Goal: Information Seeking & Learning: Compare options

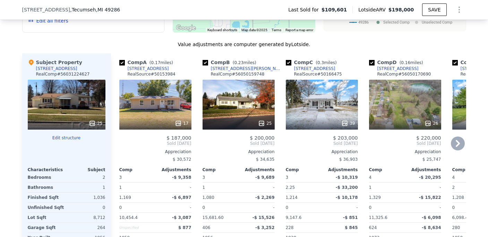
scroll to position [721, 0]
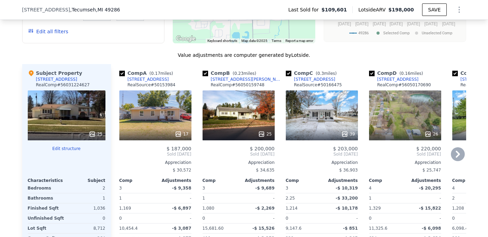
click at [334, 106] on div "39" at bounding box center [322, 115] width 72 height 50
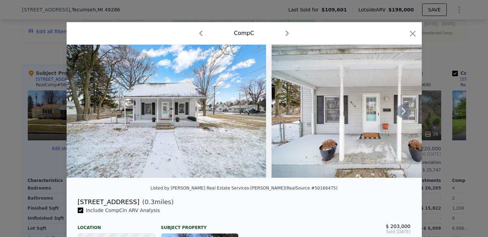
click at [404, 114] on icon at bounding box center [403, 111] width 14 height 14
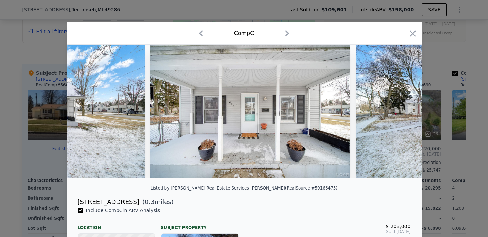
click at [404, 114] on img at bounding box center [455, 111] width 200 height 133
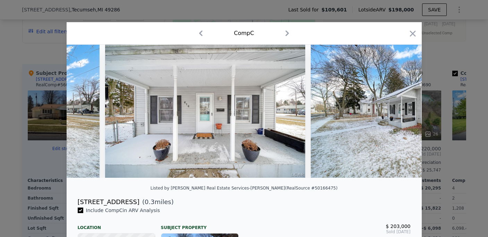
click at [404, 114] on div at bounding box center [244, 111] width 355 height 133
click at [404, 112] on icon at bounding box center [403, 111] width 14 height 14
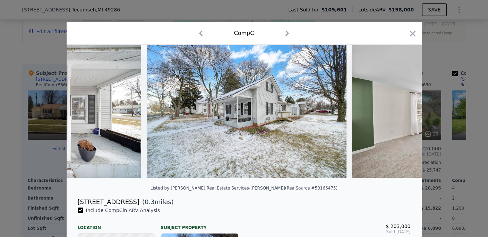
scroll to position [0, 333]
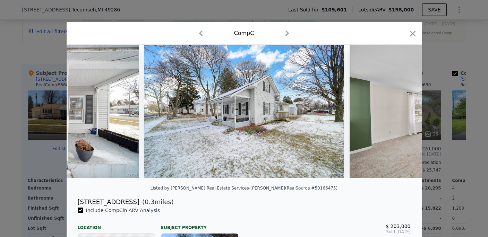
click at [402, 113] on img at bounding box center [449, 111] width 200 height 133
click at [398, 114] on icon at bounding box center [403, 111] width 14 height 14
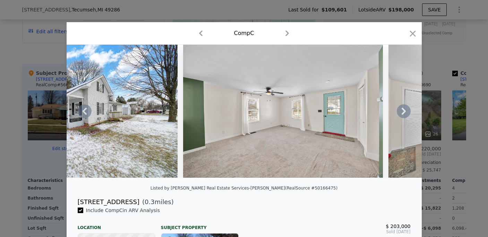
click at [398, 114] on icon at bounding box center [403, 111] width 14 height 14
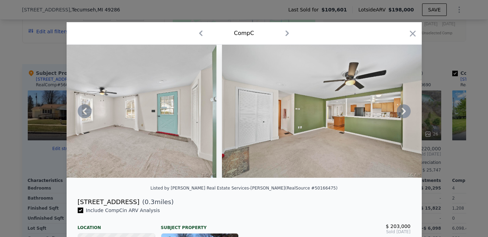
click at [398, 114] on icon at bounding box center [403, 111] width 14 height 14
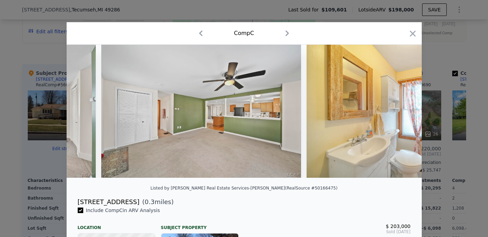
scroll to position [0, 832]
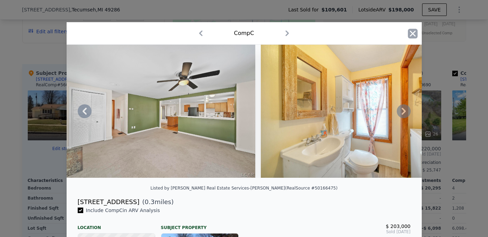
click at [409, 36] on icon "button" at bounding box center [412, 34] width 10 height 10
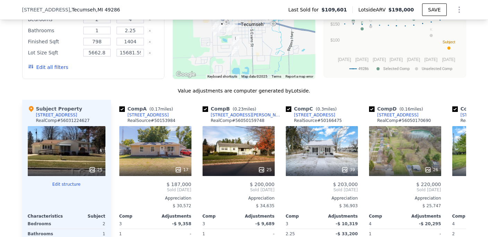
scroll to position [582, 0]
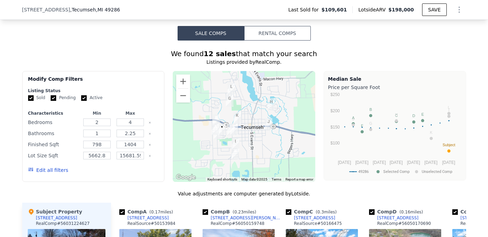
click at [55, 180] on div "Edit all filters" at bounding box center [48, 169] width 40 height 19
click at [56, 174] on button "Edit all filters" at bounding box center [48, 170] width 40 height 7
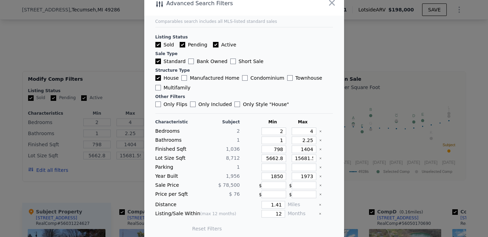
scroll to position [15, 0]
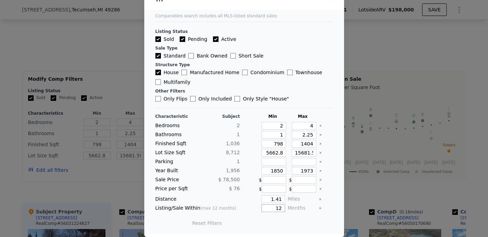
click at [268, 209] on input "12" at bounding box center [272, 208] width 23 height 8
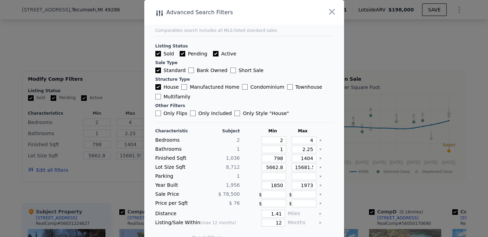
click at [213, 55] on input "Active" at bounding box center [216, 54] width 6 height 6
checkbox input "false"
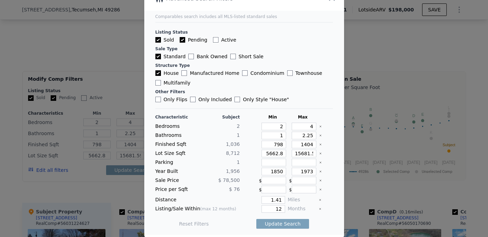
scroll to position [15, 0]
click at [272, 172] on input "1850" at bounding box center [273, 171] width 25 height 8
type input "1946"
click at [306, 172] on input "1973" at bounding box center [303, 171] width 25 height 8
type input "1966"
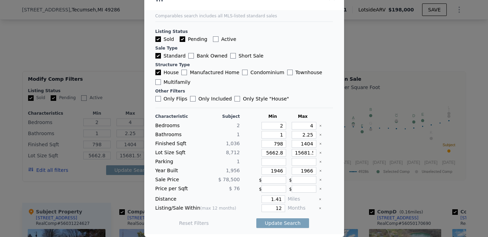
click at [329, 174] on main "Comparables search includes all MLS-listed standard sales Listing Status Sold P…" at bounding box center [244, 109] width 200 height 249
drag, startPoint x: 276, startPoint y: 199, endPoint x: 255, endPoint y: 197, distance: 21.5
click at [255, 197] on div "1.41" at bounding box center [264, 199] width 42 height 8
type input "5"
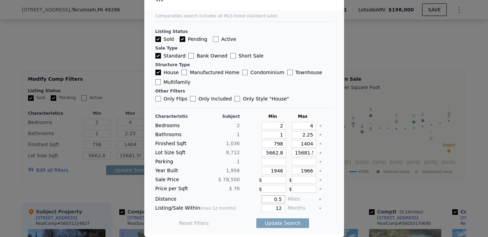
type input "0.5"
click at [276, 209] on input "12" at bounding box center [272, 208] width 23 height 8
type input "1"
type input "2"
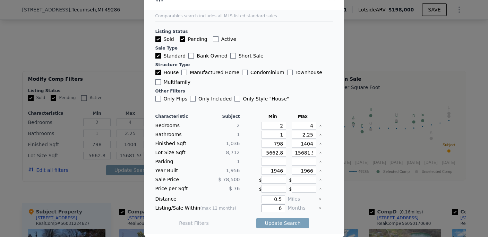
type input "6"
click at [229, 214] on div "Reset Filters Update Search" at bounding box center [243, 222] width 177 height 19
click at [269, 224] on button "Update Search" at bounding box center [282, 223] width 52 height 10
type input "5662"
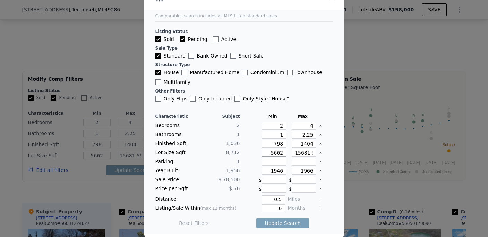
type input "566"
type input "5664"
type input "566"
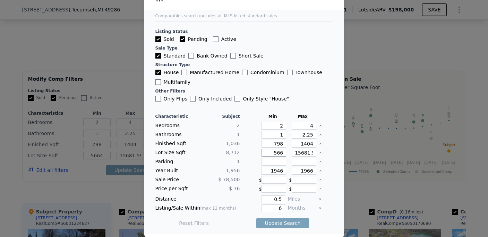
type input "566"
type input "5663"
click at [302, 154] on input "15681.599999999999" at bounding box center [303, 153] width 25 height 8
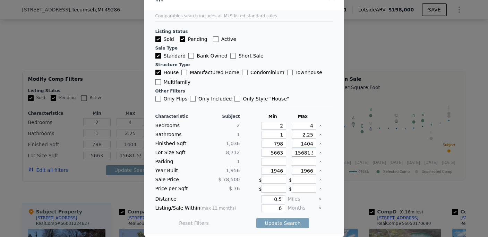
click at [306, 155] on input "15681.599999999999" at bounding box center [303, 153] width 25 height 8
click at [306, 154] on input "15681.599999999999" at bounding box center [303, 153] width 25 height 8
type input "15681.99999999999"
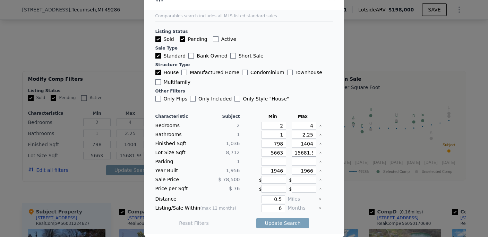
type input "15681.9999999999"
type input "15681.999999999"
type input "15681.99999999"
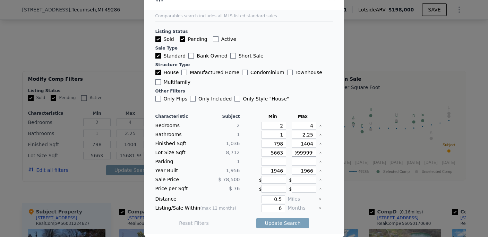
type input "15681.99999999"
type input "15681.999999"
type input "15681.9999999"
type input "15681.99999"
type input "15681.999999"
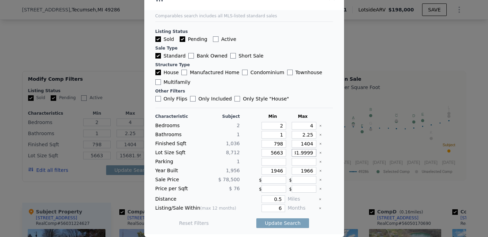
type input "15681.99999"
type input "15681.999"
type input "15681.9999"
type input "15681.99"
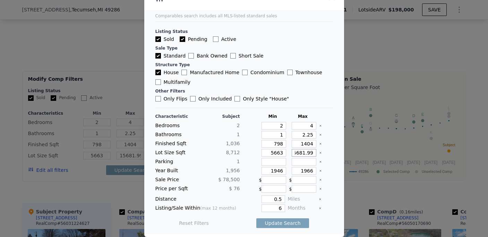
type input "15681.999"
type input "15681.9"
type input "15681.99"
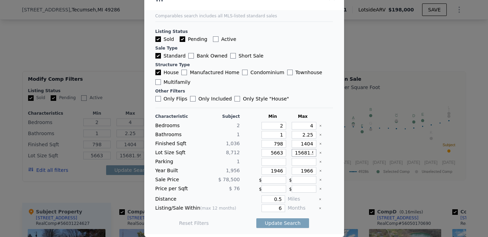
type input "15681.9"
type input "15681"
type input "1568"
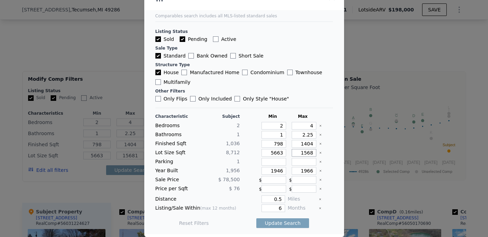
type input "1568"
type input "15682"
click at [282, 223] on button "Update Search" at bounding box center [282, 223] width 52 height 10
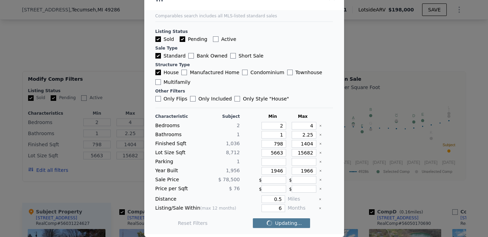
checkbox input "false"
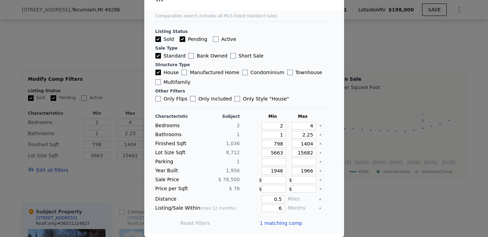
click at [280, 223] on span "1 matching comp" at bounding box center [281, 223] width 43 height 7
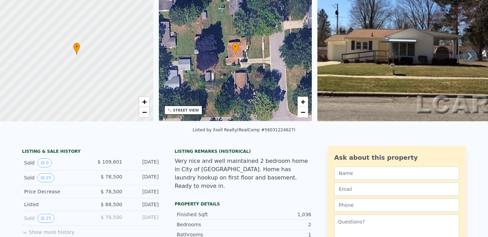
scroll to position [2, 0]
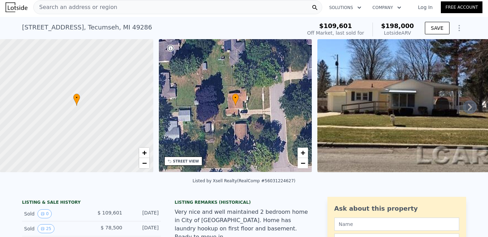
click at [388, 25] on span "$198,000" at bounding box center [397, 25] width 33 height 7
checkbox input "true"
type input "5662.8"
type input "15681.599999999999"
checkbox input "true"
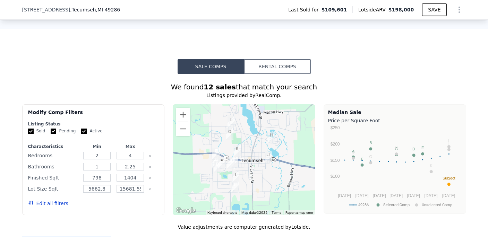
scroll to position [556, 0]
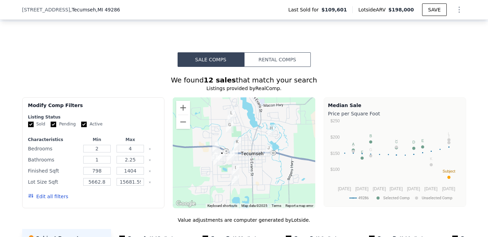
click at [48, 200] on button "Edit all filters" at bounding box center [48, 196] width 40 height 7
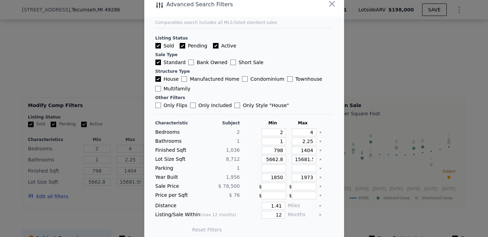
scroll to position [15, 0]
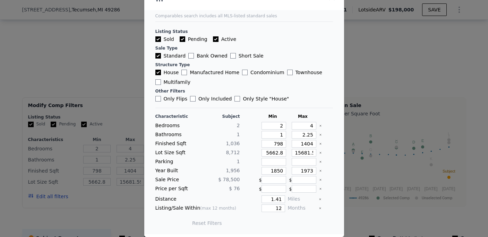
click at [124, 44] on div at bounding box center [244, 118] width 488 height 237
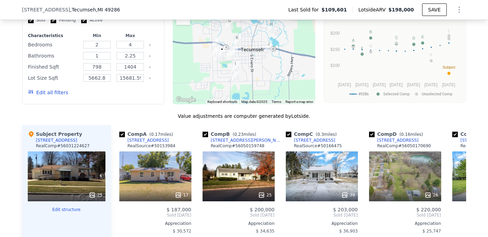
scroll to position [660, 0]
click at [59, 102] on div "Edit all filters" at bounding box center [48, 92] width 40 height 19
click at [58, 96] on button "Edit all filters" at bounding box center [48, 92] width 40 height 7
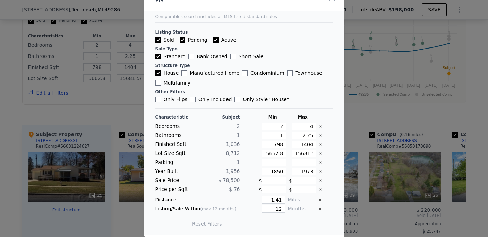
scroll to position [15, 0]
drag, startPoint x: 267, startPoint y: 199, endPoint x: 278, endPoint y: 199, distance: 10.7
click at [278, 199] on input "1.41" at bounding box center [272, 199] width 23 height 8
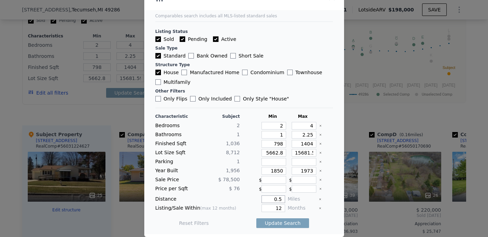
type input "0.5"
click at [263, 205] on input "12" at bounding box center [272, 208] width 23 height 8
type input "6"
click at [286, 225] on button "Update Search" at bounding box center [282, 223] width 52 height 10
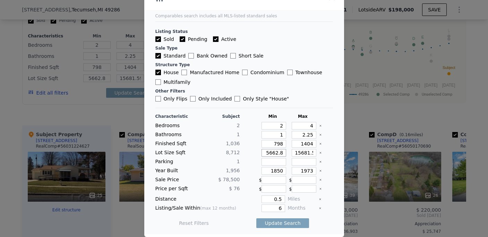
type input "5662"
drag, startPoint x: 301, startPoint y: 153, endPoint x: 319, endPoint y: 155, distance: 17.4
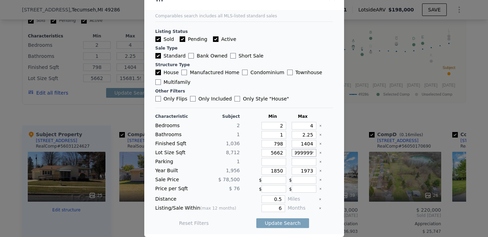
click at [319, 155] on div "Lot Size Sqft 8,712 5662 15681.599999999999" at bounding box center [243, 153] width 177 height 8
type input "15681"
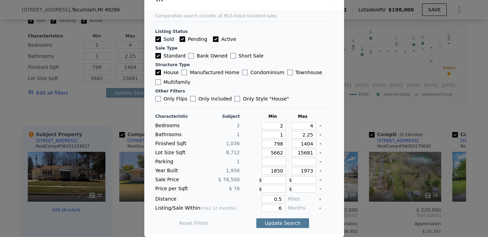
click at [287, 225] on button "Update Search" at bounding box center [282, 223] width 52 height 10
checkbox input "false"
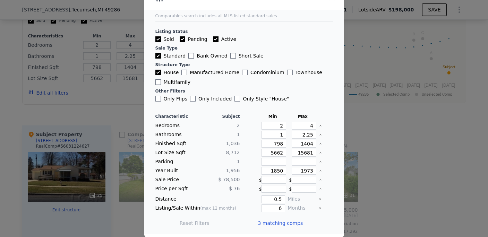
click at [268, 222] on span "3 matching comps" at bounding box center [280, 223] width 45 height 7
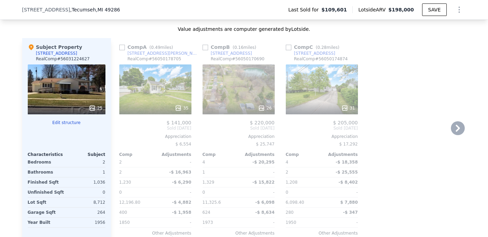
scroll to position [736, 0]
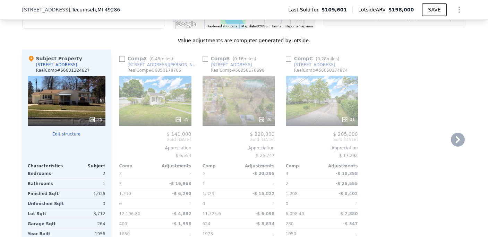
click at [119, 62] on input "checkbox" at bounding box center [122, 59] width 6 height 6
checkbox input "true"
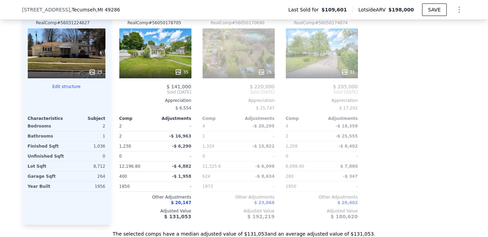
scroll to position [731, 0]
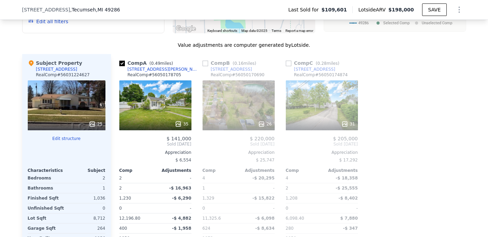
click at [173, 106] on div "35" at bounding box center [155, 105] width 72 height 50
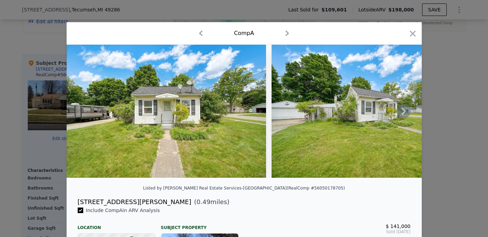
click at [400, 114] on icon at bounding box center [403, 111] width 14 height 14
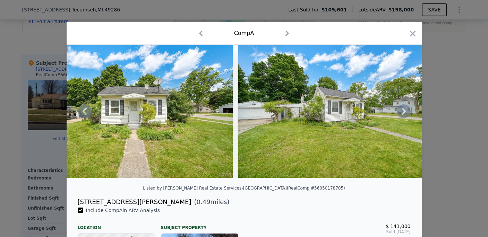
click at [400, 114] on icon at bounding box center [403, 111] width 14 height 14
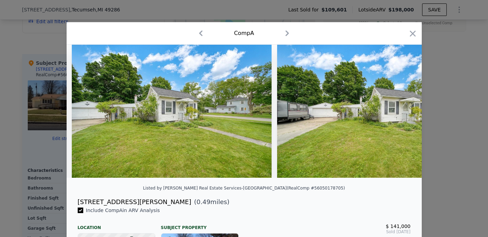
click at [400, 114] on icon at bounding box center [403, 111] width 14 height 14
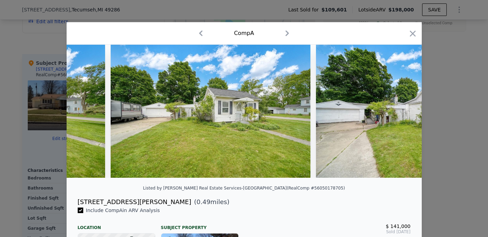
click at [400, 114] on img at bounding box center [416, 111] width 200 height 133
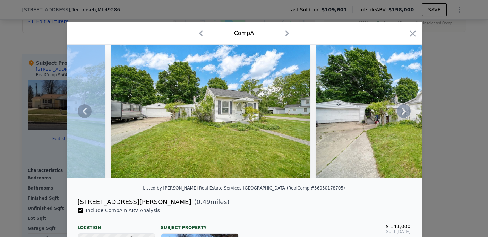
click at [400, 114] on icon at bounding box center [403, 111] width 14 height 14
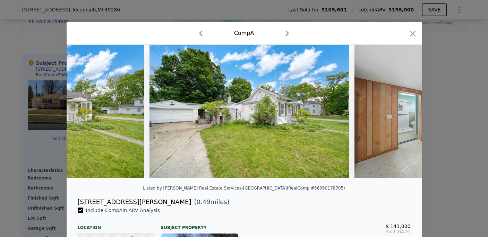
click at [400, 114] on img at bounding box center [454, 111] width 200 height 133
click at [400, 114] on icon at bounding box center [403, 111] width 14 height 14
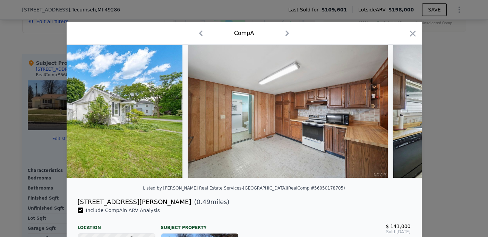
click at [400, 114] on img at bounding box center [493, 111] width 200 height 133
click at [400, 114] on icon at bounding box center [403, 111] width 14 height 14
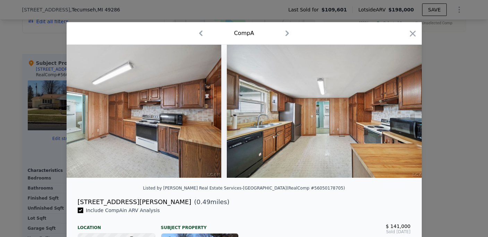
click at [400, 114] on img at bounding box center [327, 111] width 200 height 133
click at [400, 114] on icon at bounding box center [403, 111] width 14 height 14
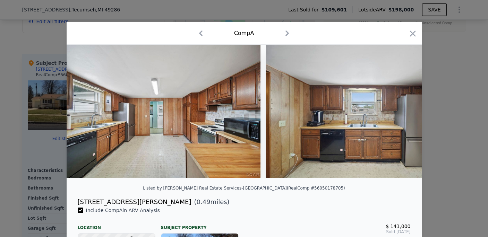
scroll to position [0, 1031]
click at [408, 30] on icon "button" at bounding box center [412, 34] width 10 height 10
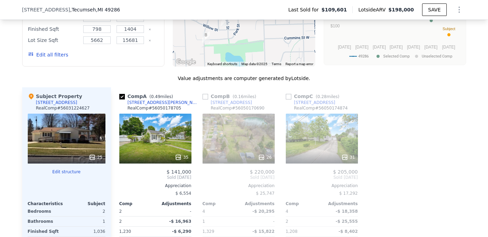
scroll to position [668, 0]
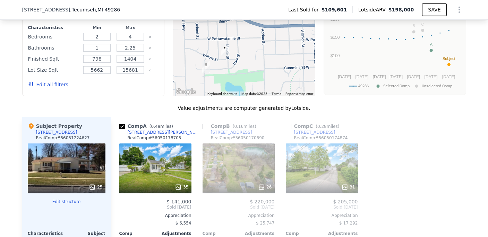
click at [286, 129] on input "checkbox" at bounding box center [289, 127] width 6 height 6
checkbox input "true"
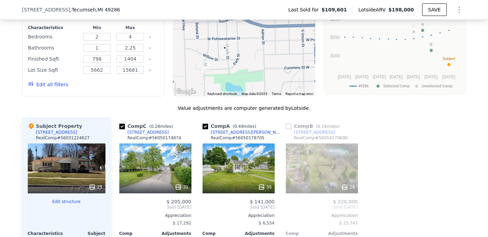
click at [288, 129] on input "checkbox" at bounding box center [289, 127] width 6 height 6
checkbox input "true"
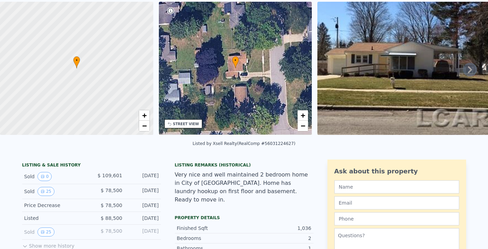
scroll to position [0, 0]
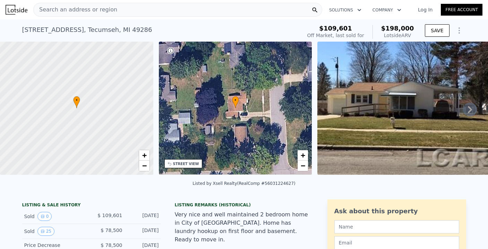
click at [125, 10] on div "Search an address or region" at bounding box center [177, 10] width 289 height 14
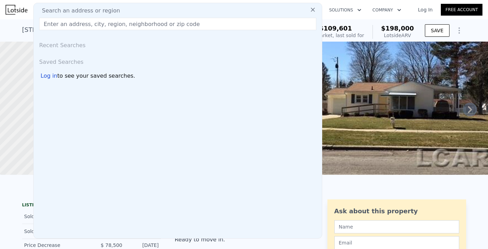
type input "5662.8"
type input "15681.599999999999"
checkbox input "false"
type input "[STREET_ADDRESS][US_STATE]"
